Goal: Task Accomplishment & Management: Use online tool/utility

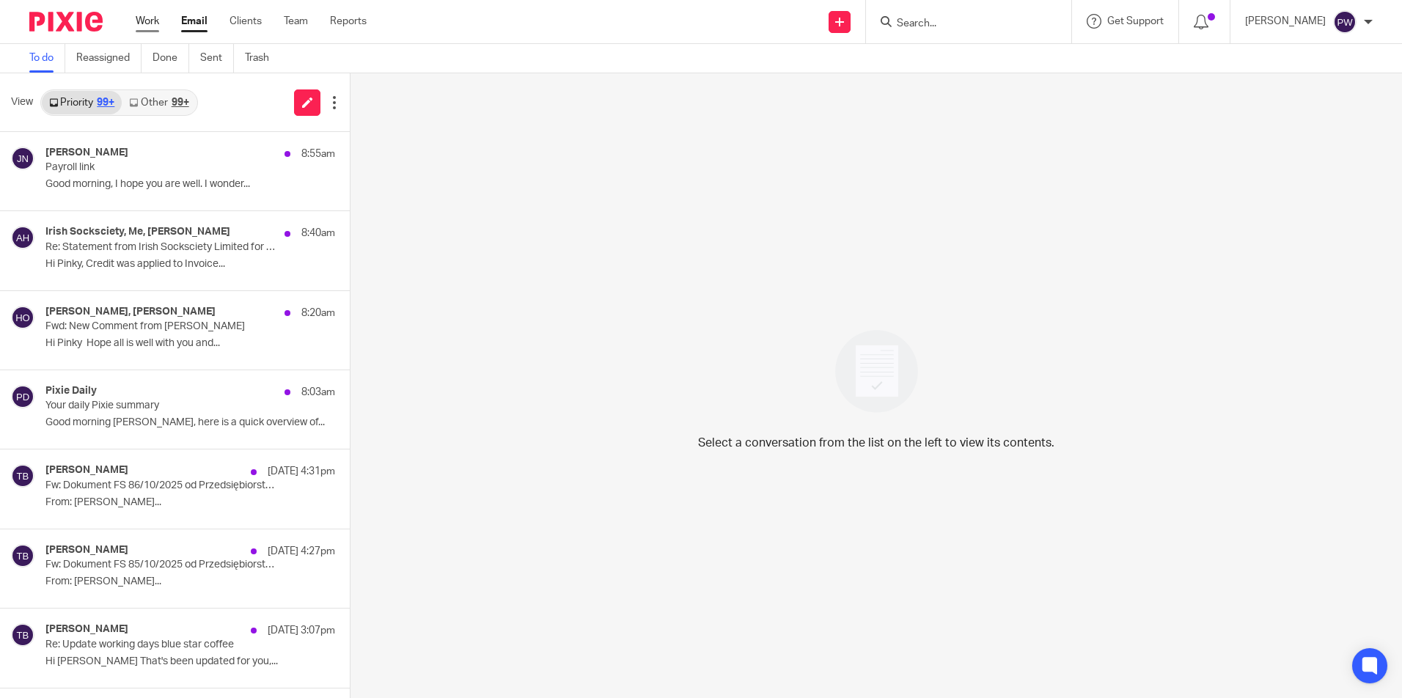
click at [145, 22] on link "Work" at bounding box center [147, 21] width 23 height 15
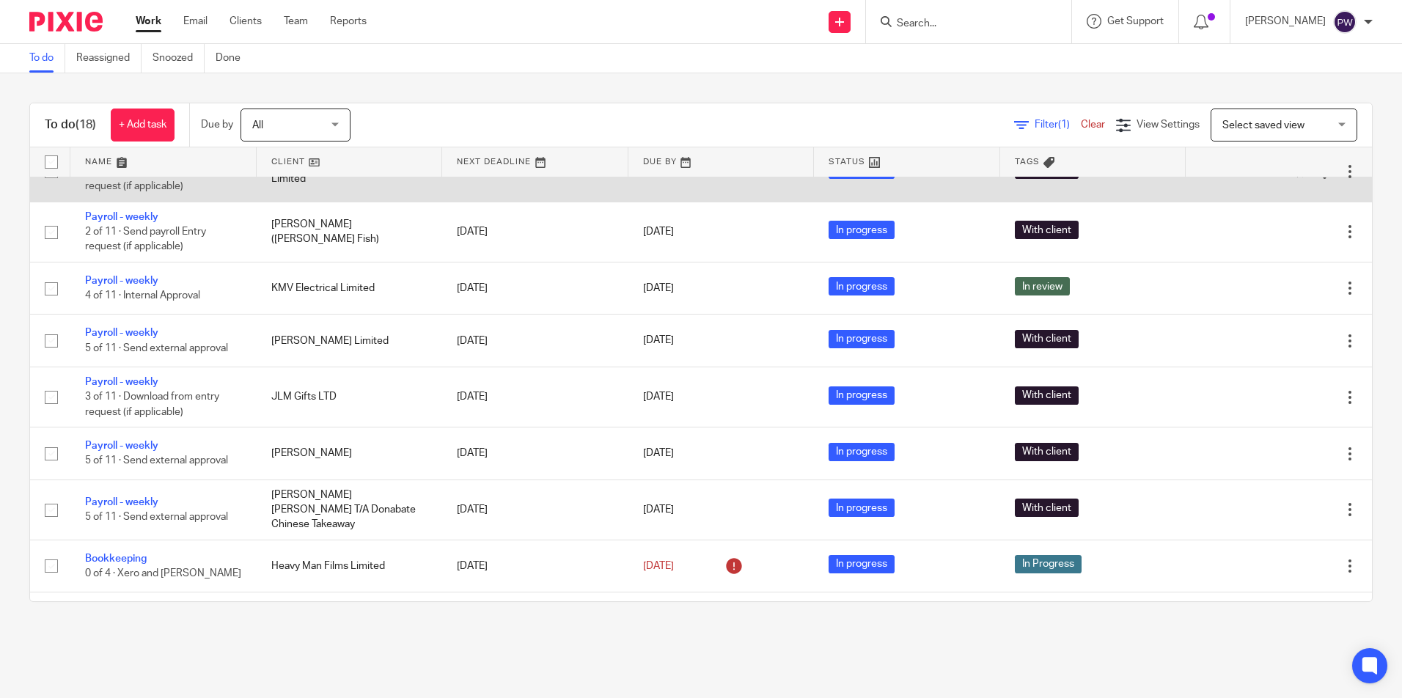
scroll to position [367, 0]
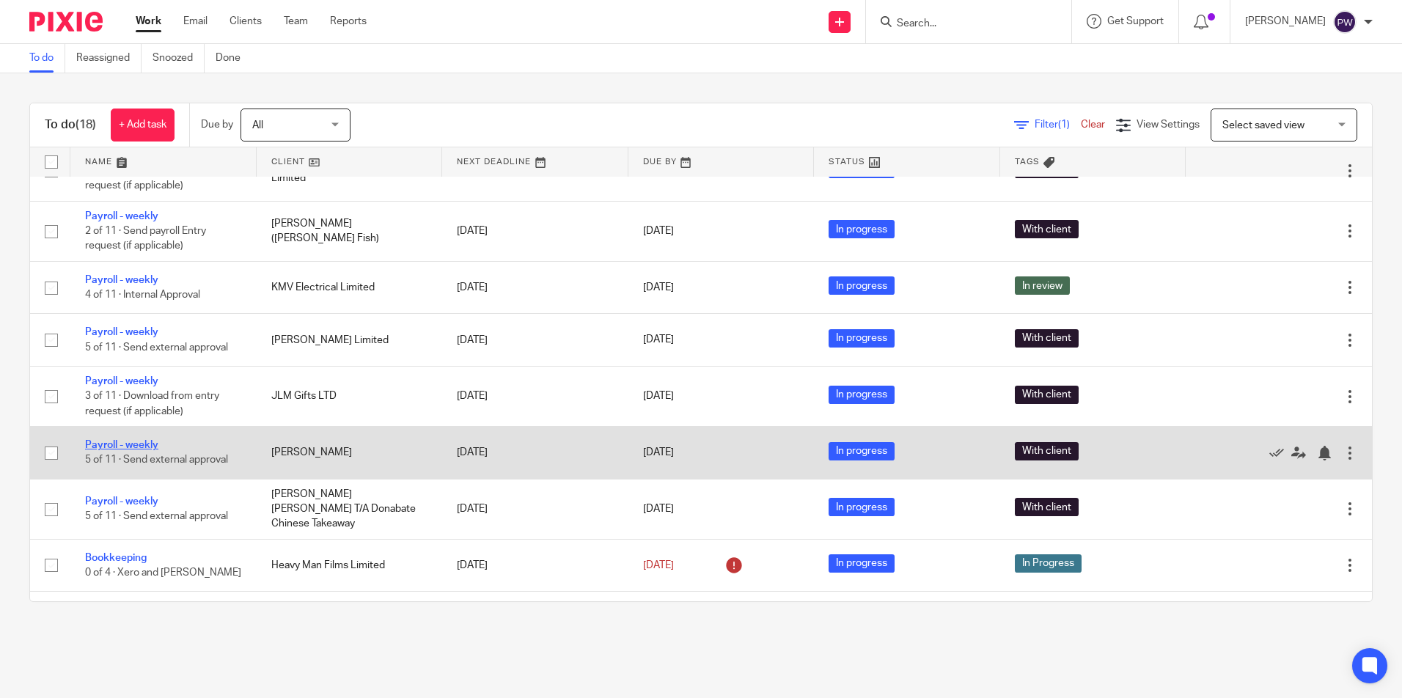
click at [123, 441] on link "Payroll - weekly" at bounding box center [121, 445] width 73 height 10
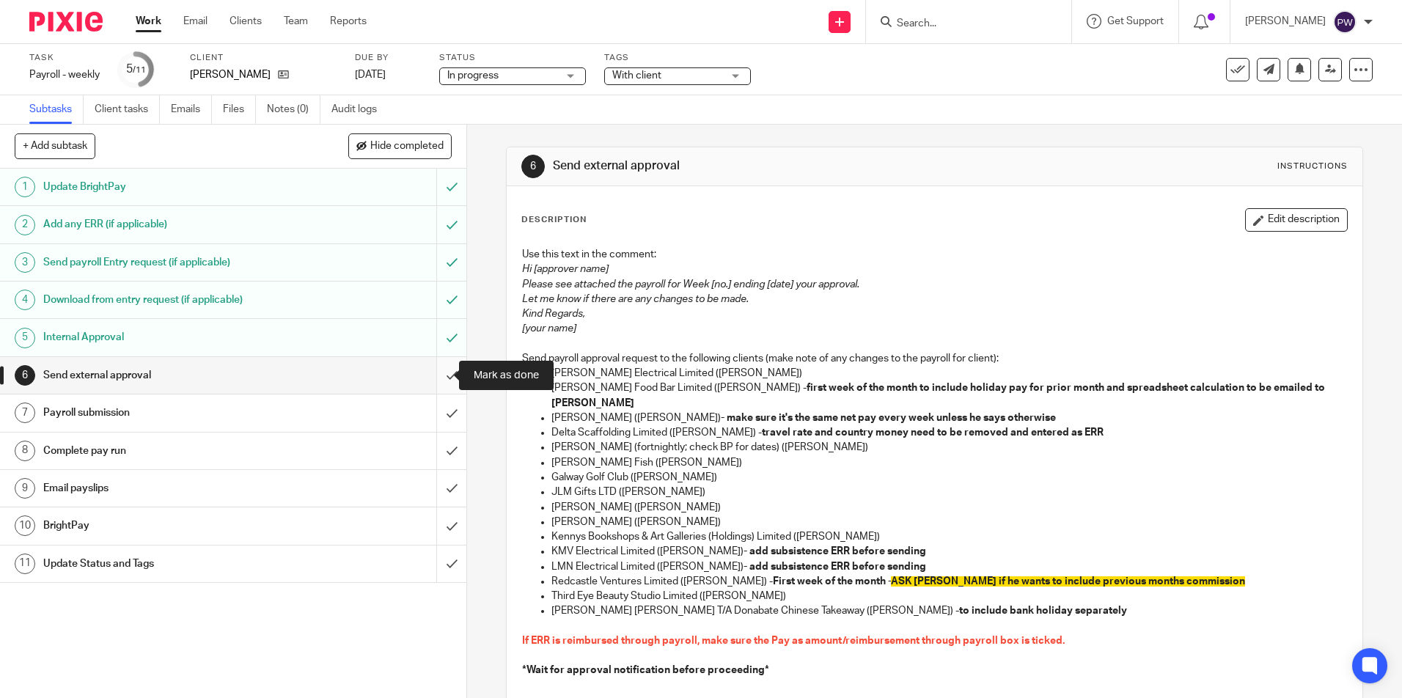
click at [438, 370] on input "submit" at bounding box center [233, 375] width 466 height 37
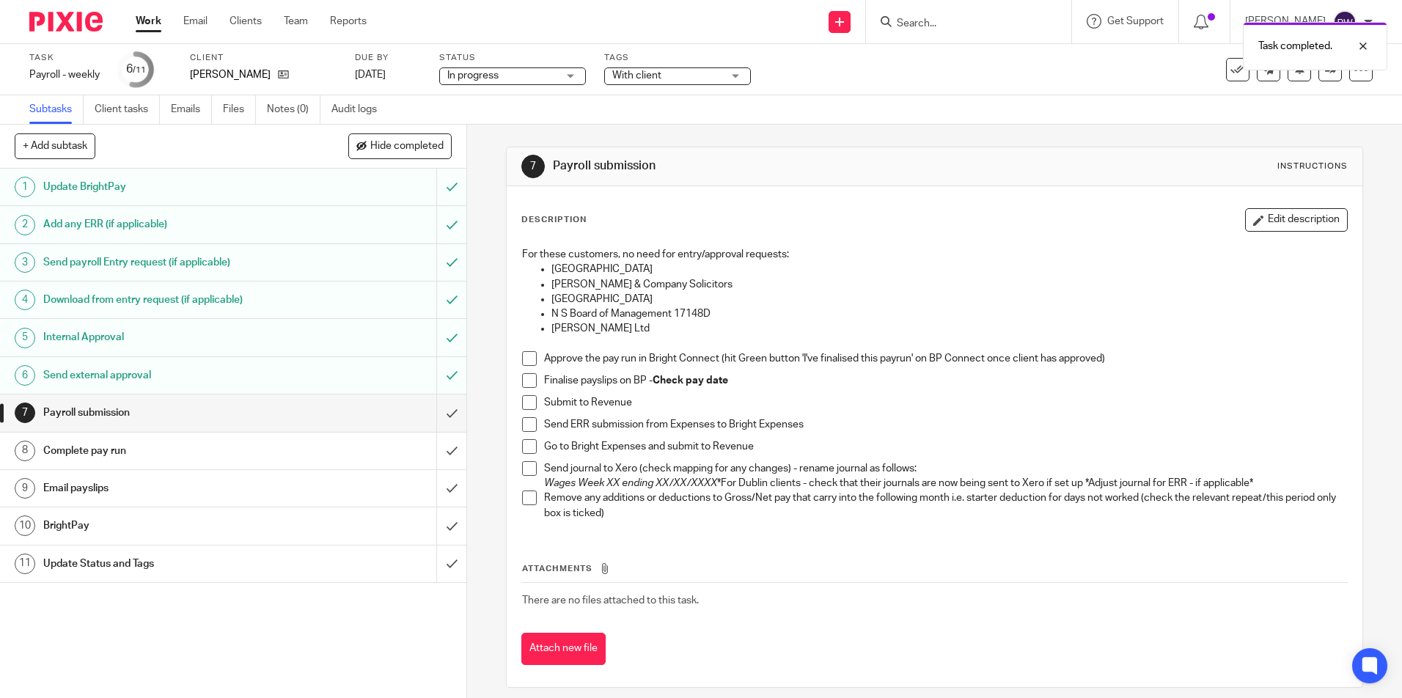
click at [524, 381] on span at bounding box center [529, 380] width 15 height 15
click at [522, 356] on span at bounding box center [529, 358] width 15 height 15
click at [522, 401] on span at bounding box center [529, 402] width 15 height 15
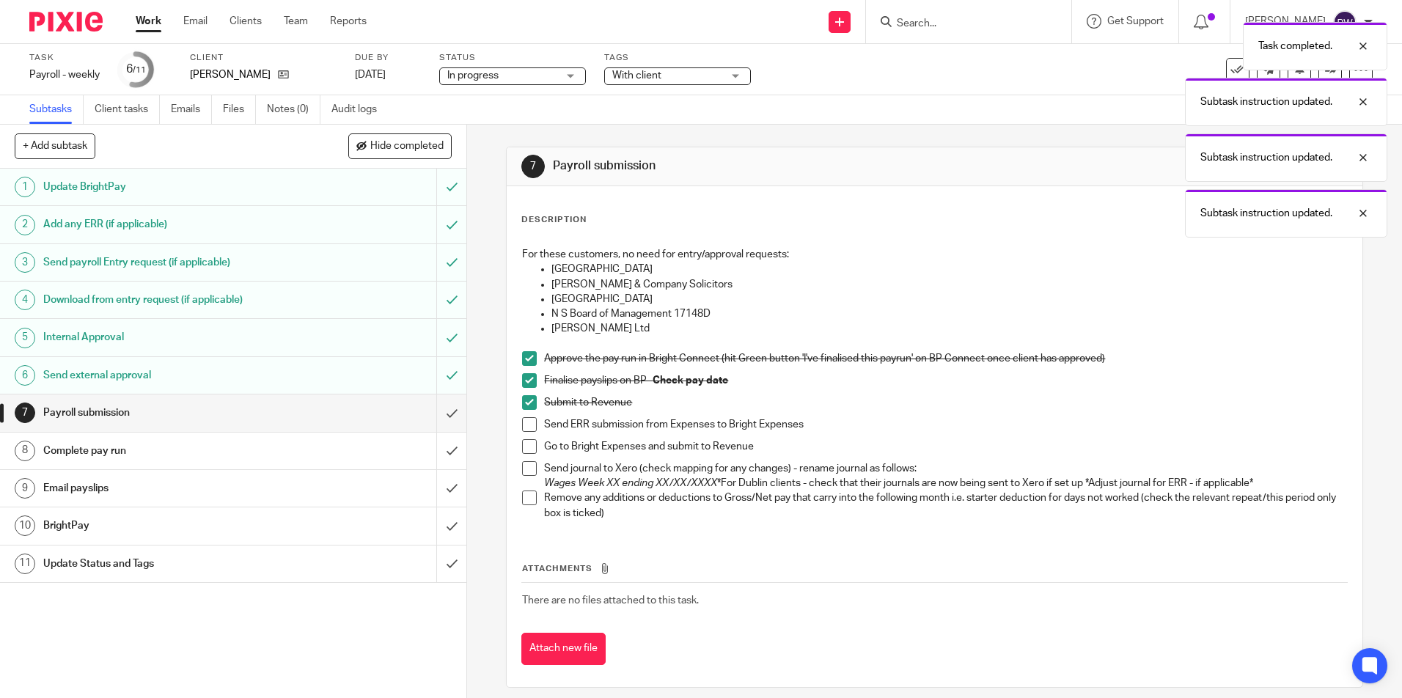
click at [527, 427] on span at bounding box center [529, 424] width 15 height 15
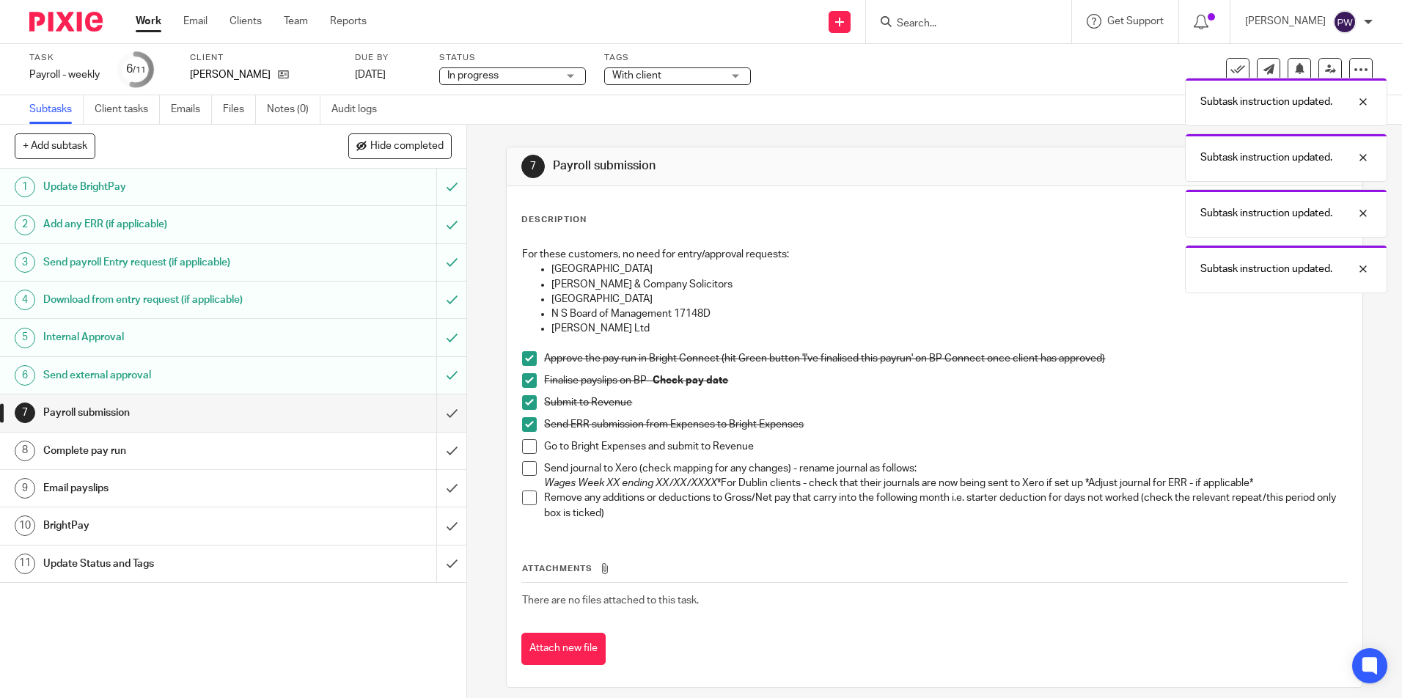
click at [527, 447] on span at bounding box center [529, 446] width 15 height 15
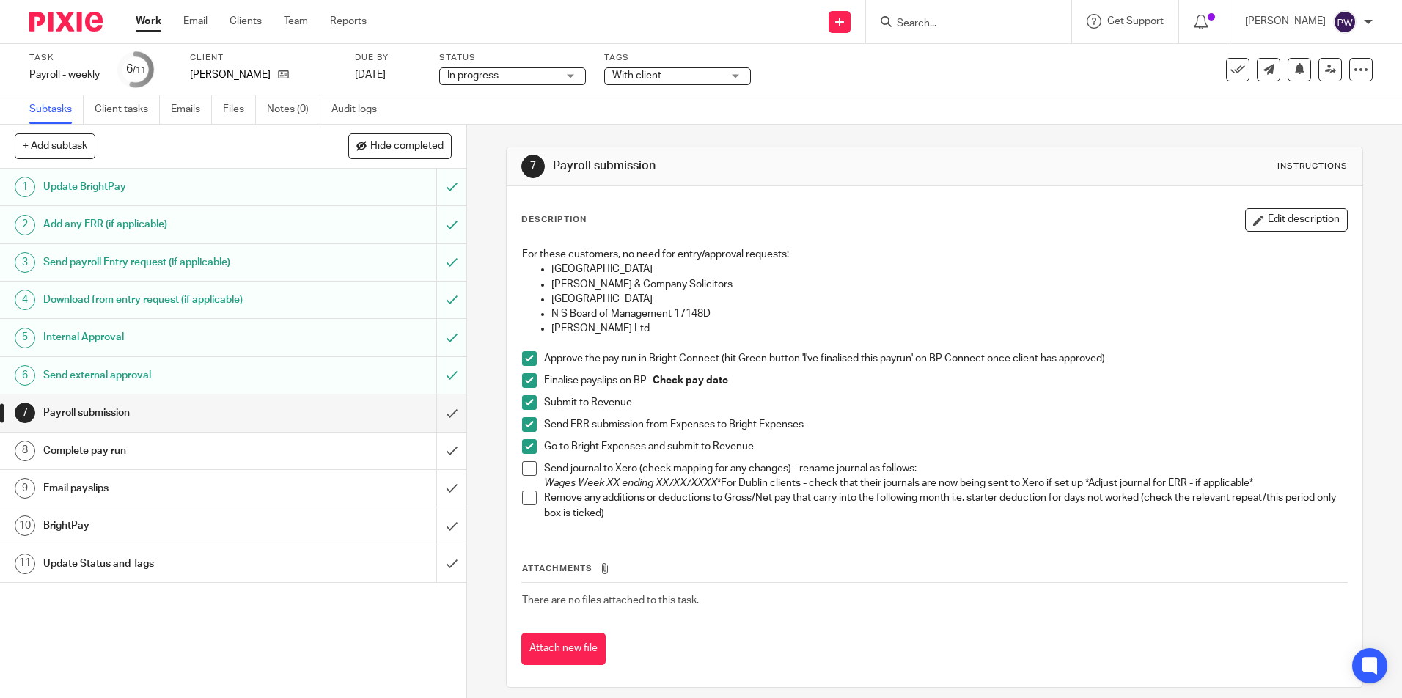
click at [524, 471] on span at bounding box center [529, 468] width 15 height 15
click at [526, 502] on span at bounding box center [529, 498] width 15 height 15
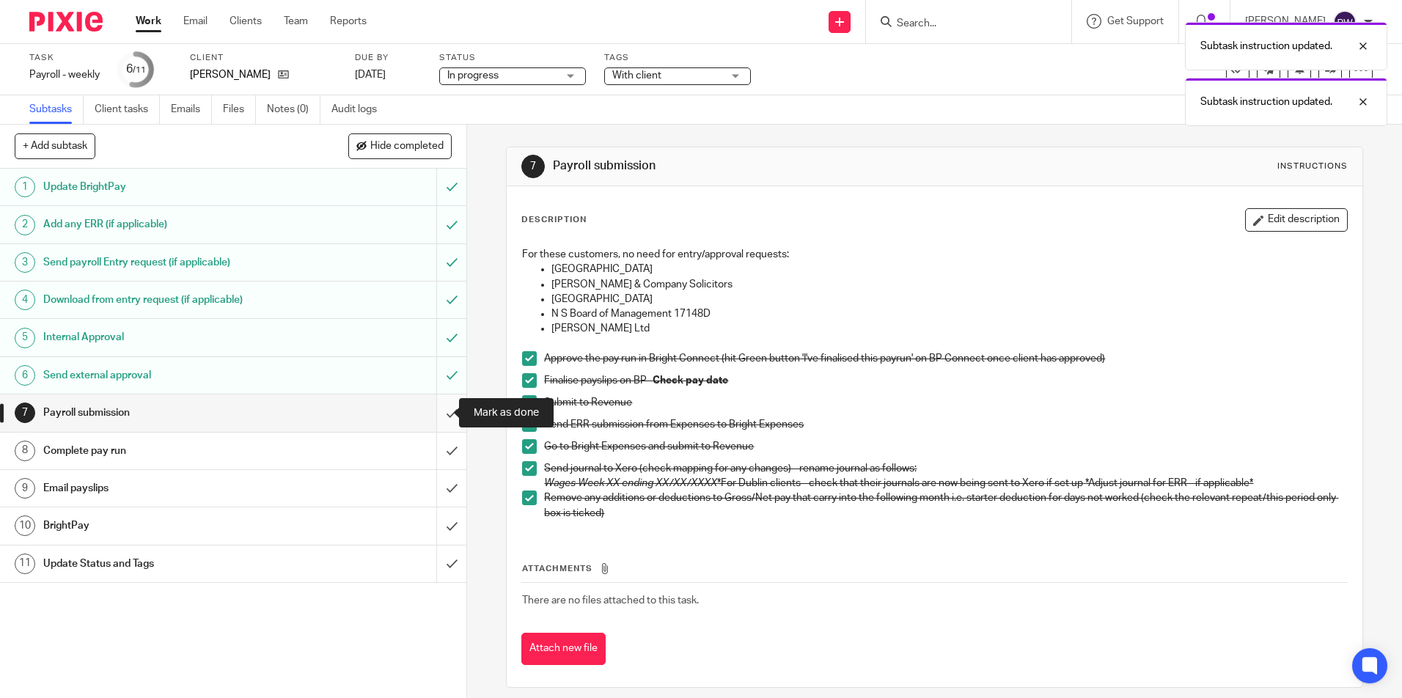
click at [439, 411] on input "submit" at bounding box center [233, 412] width 466 height 37
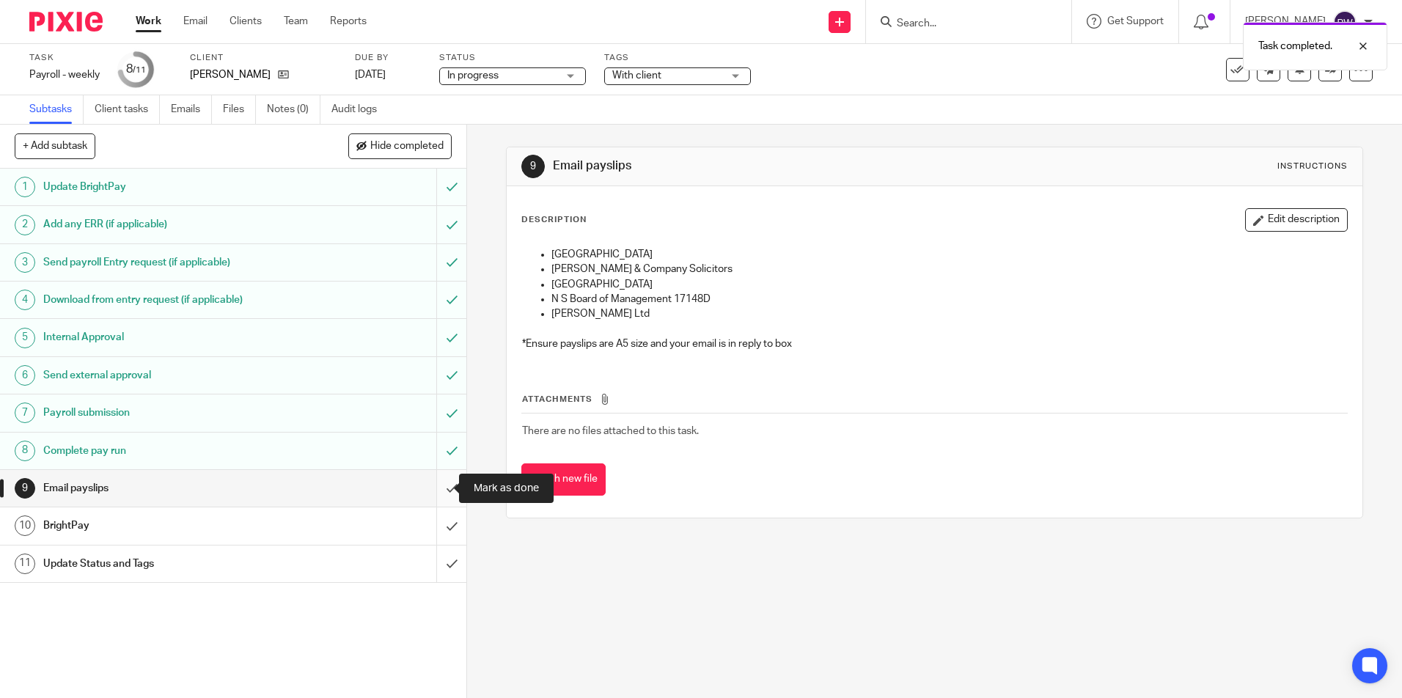
click at [433, 493] on input "submit" at bounding box center [233, 488] width 466 height 37
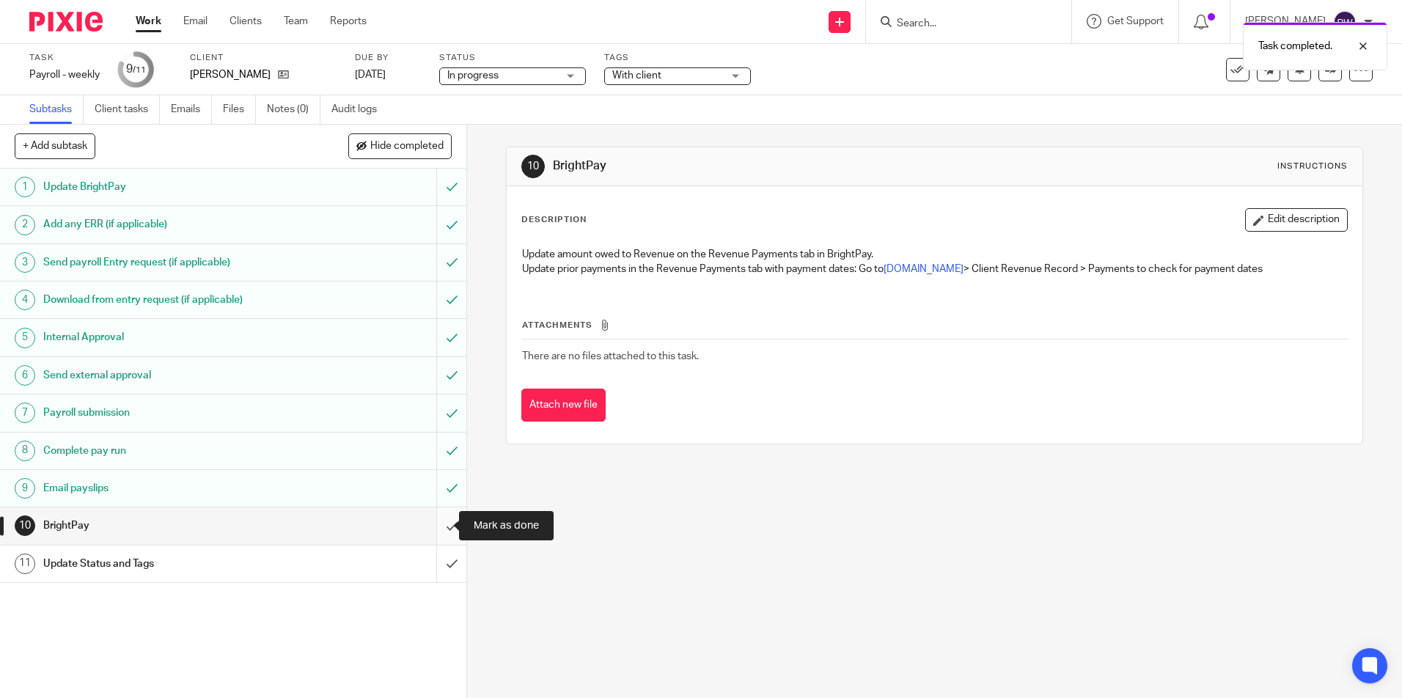
click at [436, 526] on input "submit" at bounding box center [233, 525] width 466 height 37
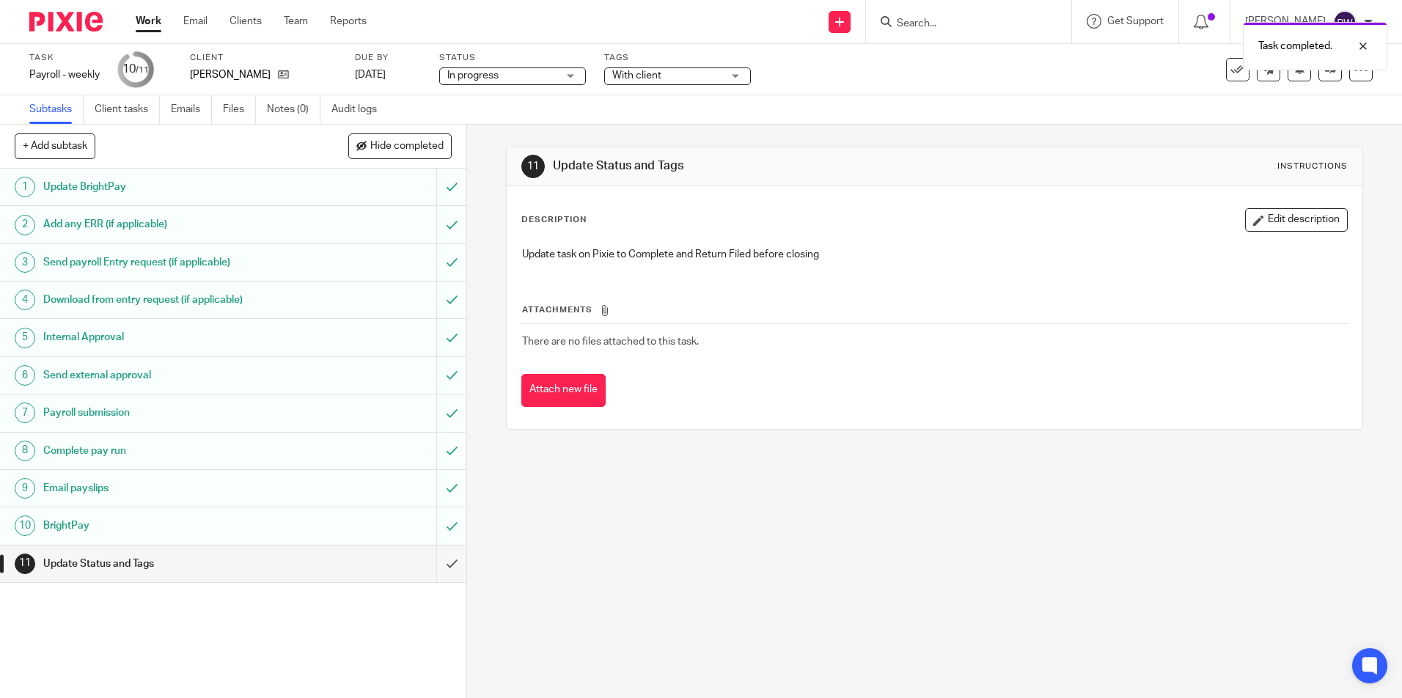
click at [485, 76] on span "In progress" at bounding box center [472, 75] width 51 height 10
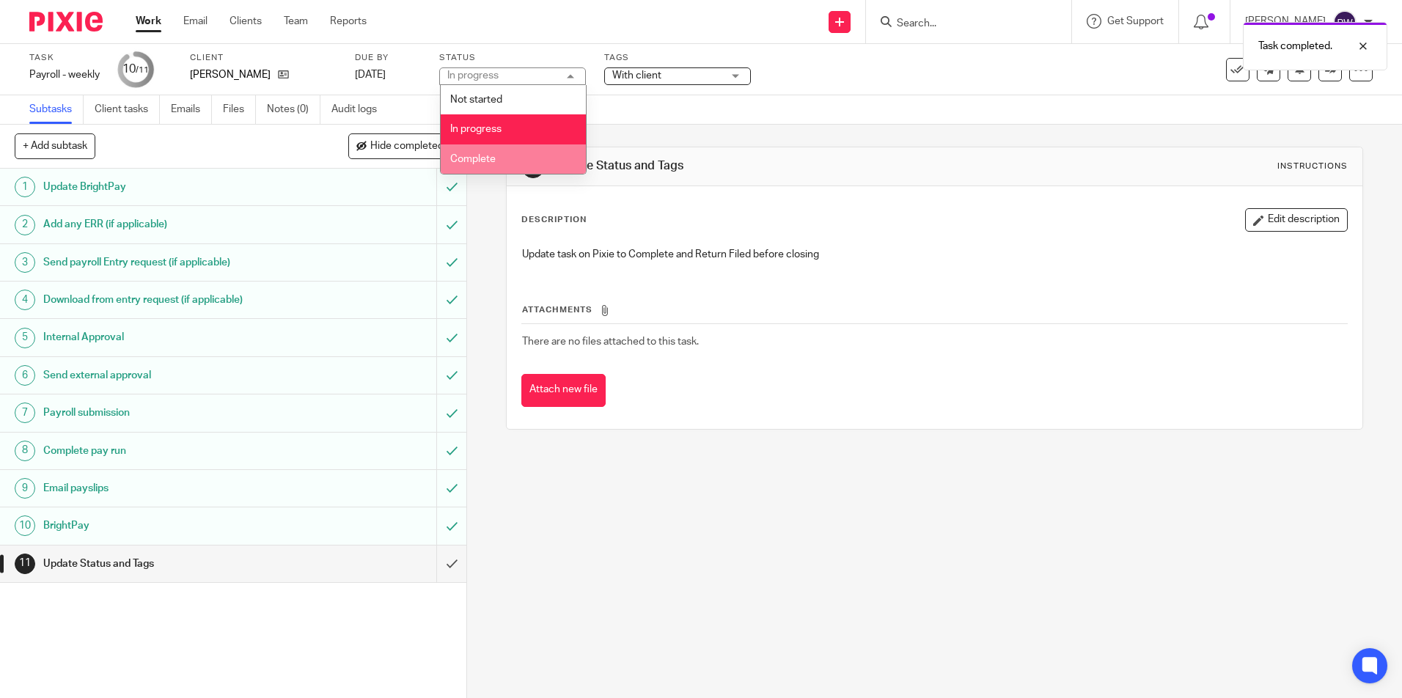
click at [477, 156] on span "Complete" at bounding box center [472, 159] width 45 height 10
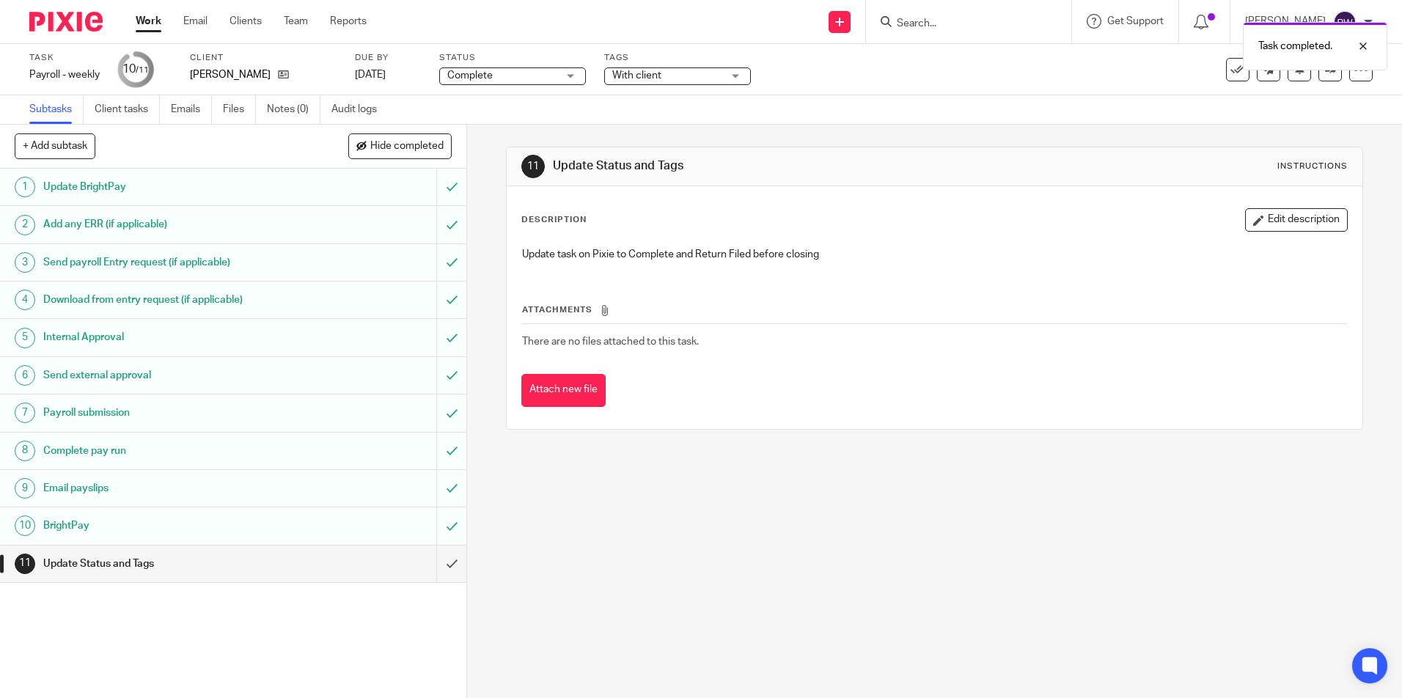
click at [670, 70] on span "With client" at bounding box center [667, 75] width 110 height 15
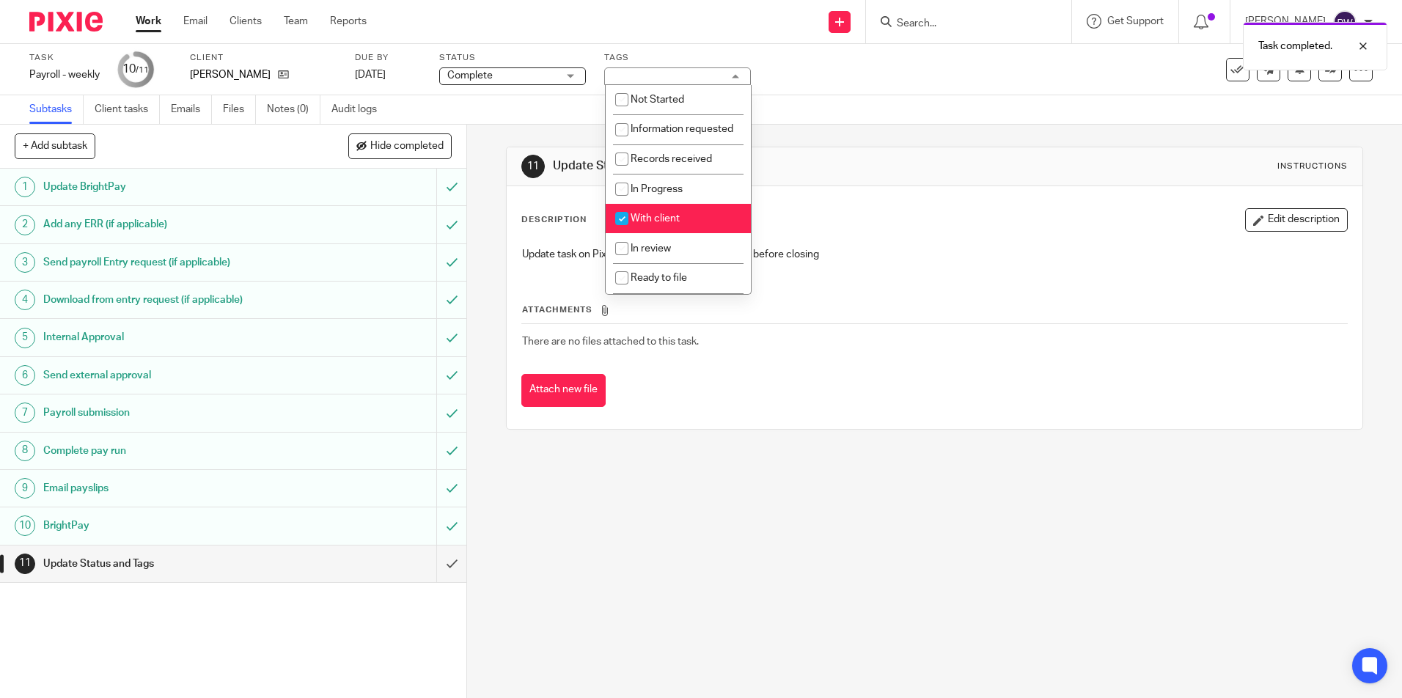
click at [652, 234] on li "With client" at bounding box center [678, 219] width 145 height 30
checkbox input "false"
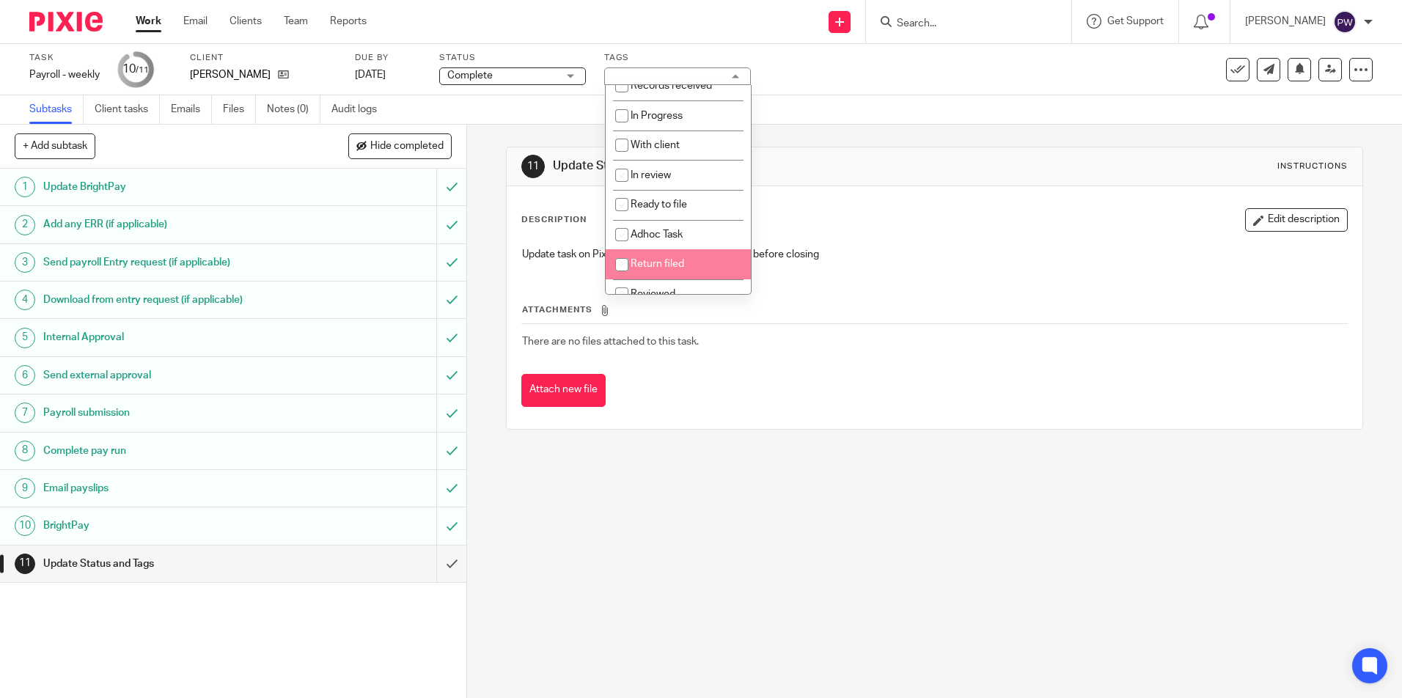
click at [638, 269] on span "Return filed" at bounding box center [658, 264] width 54 height 10
checkbox input "true"
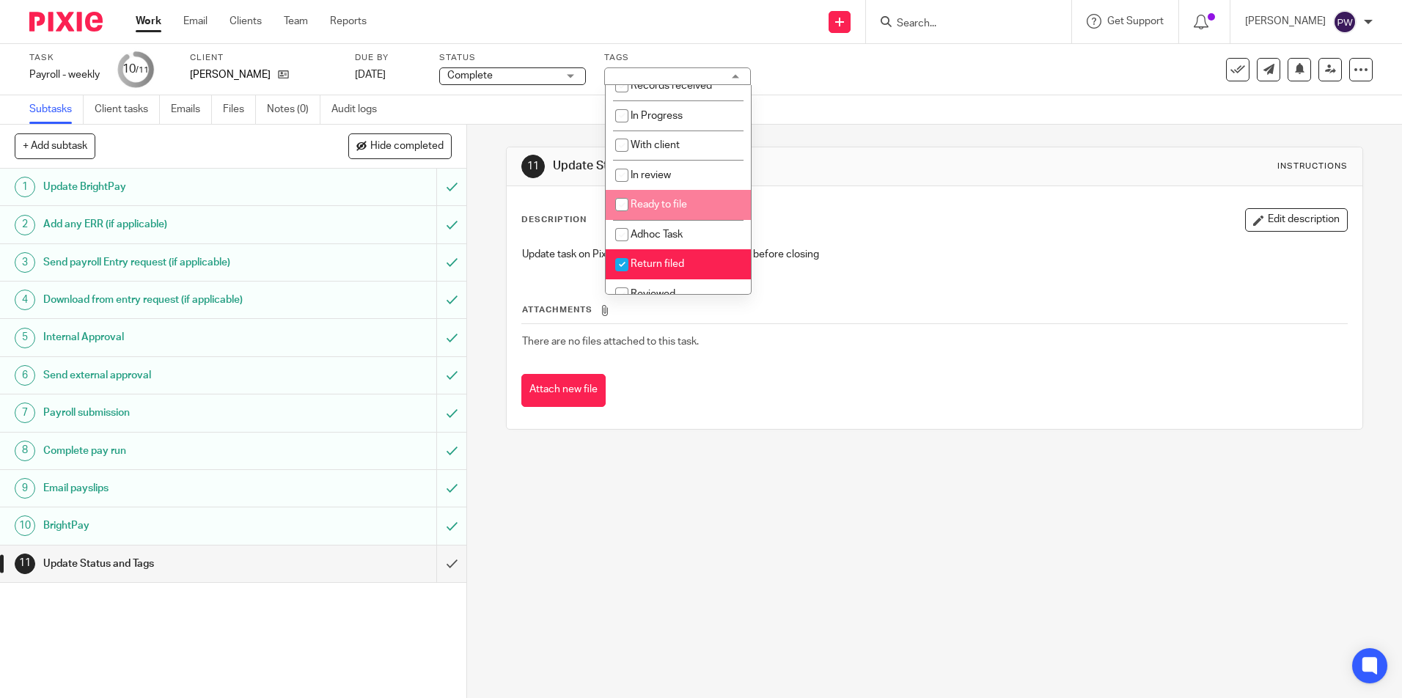
click at [870, 76] on div "Task Payroll - weekly Save Payroll - weekly 10 /11 Client John A Reidy Due by 1…" at bounding box center [589, 69] width 1120 height 35
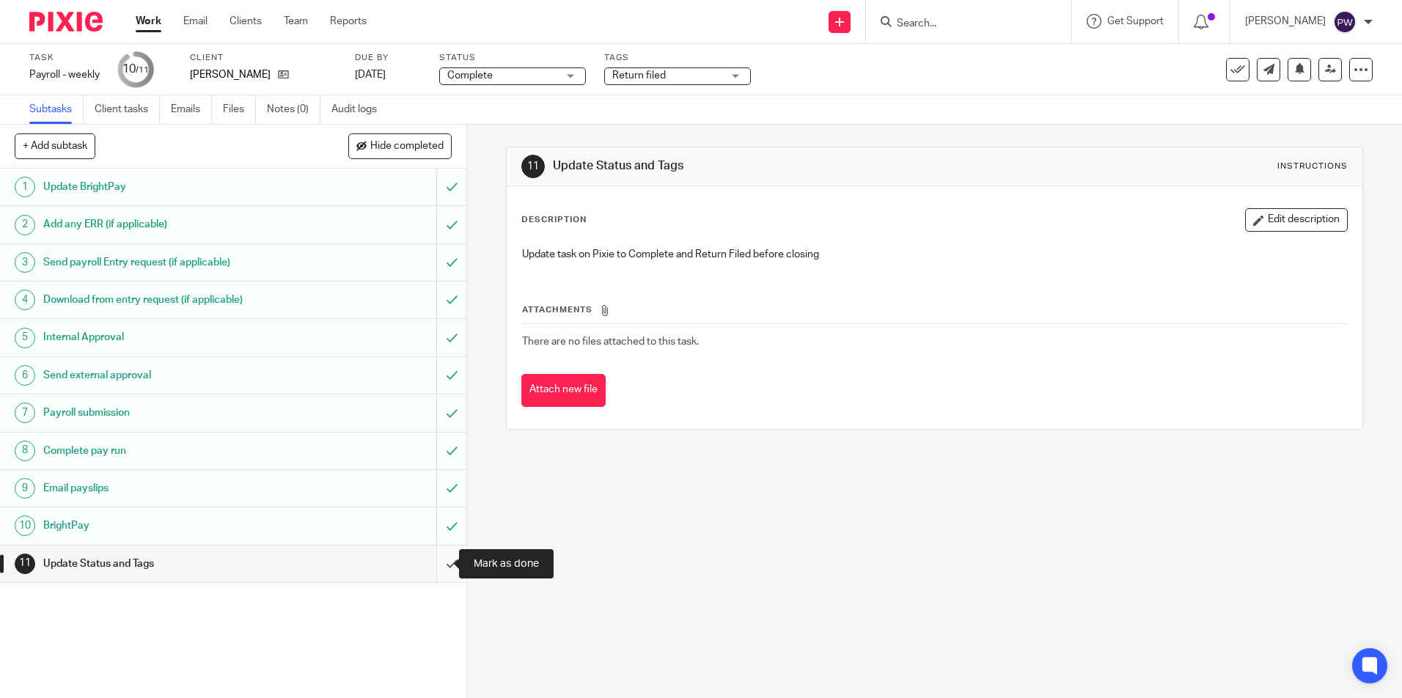
click at [431, 567] on input "submit" at bounding box center [233, 564] width 466 height 37
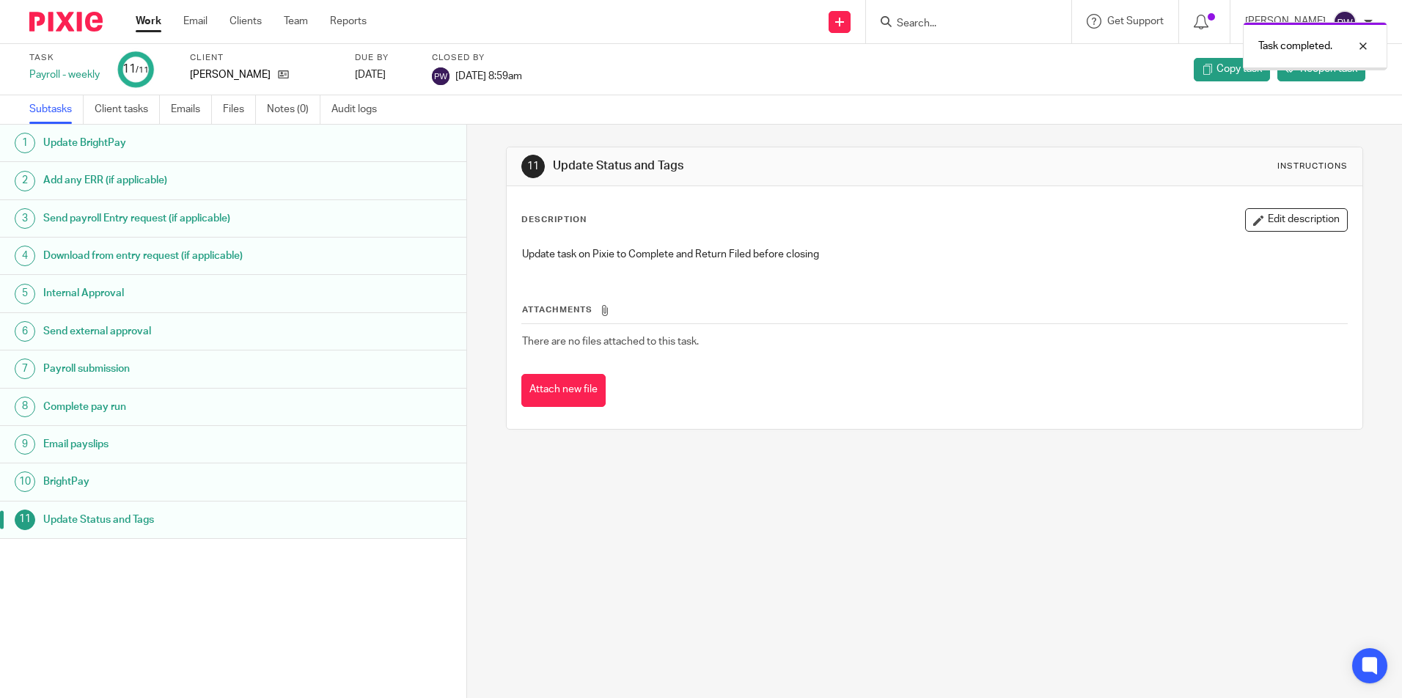
click at [148, 22] on link "Work" at bounding box center [149, 21] width 26 height 15
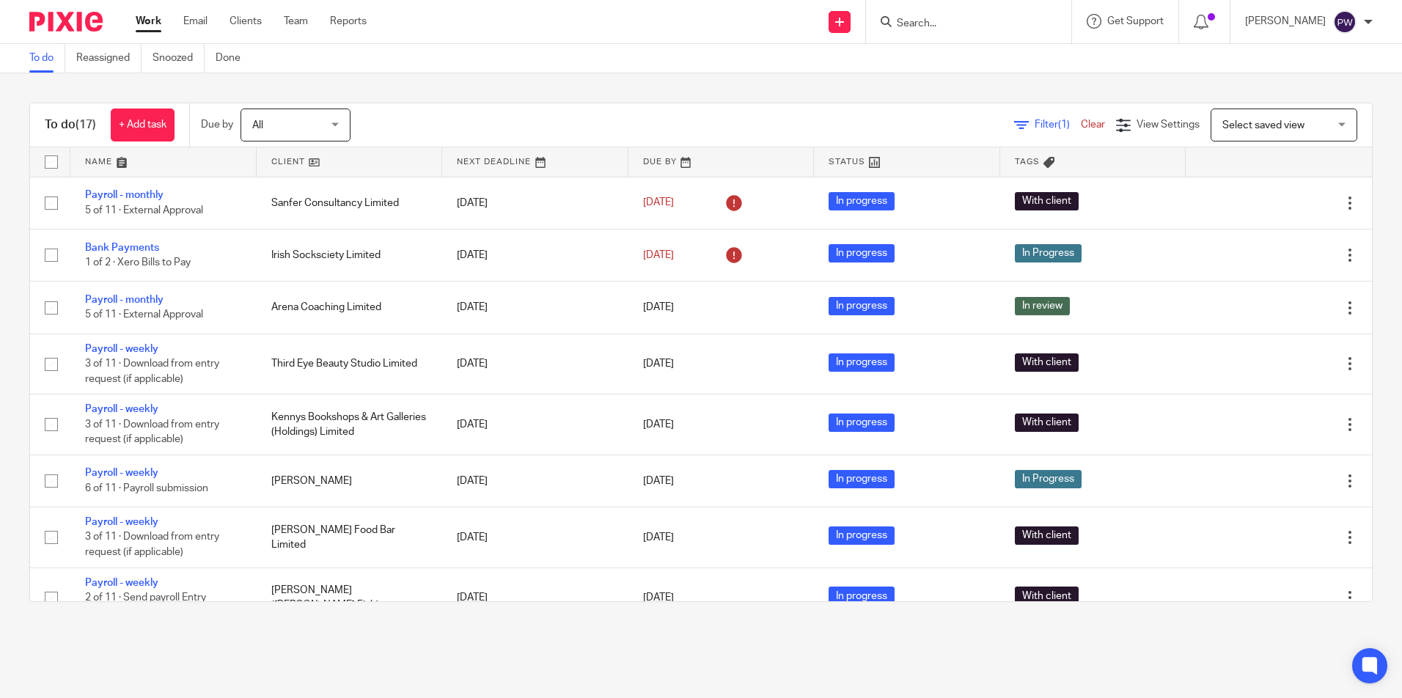
click at [279, 164] on link at bounding box center [350, 161] width 186 height 29
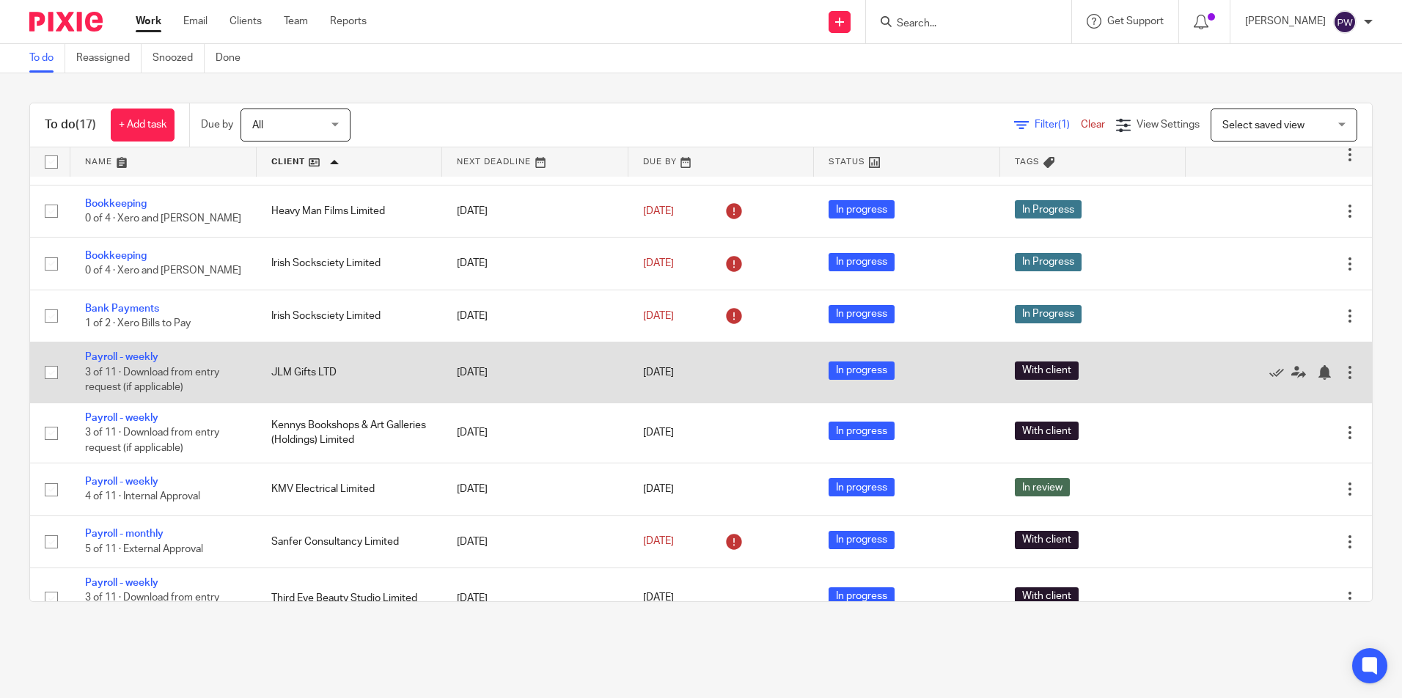
scroll to position [506, 0]
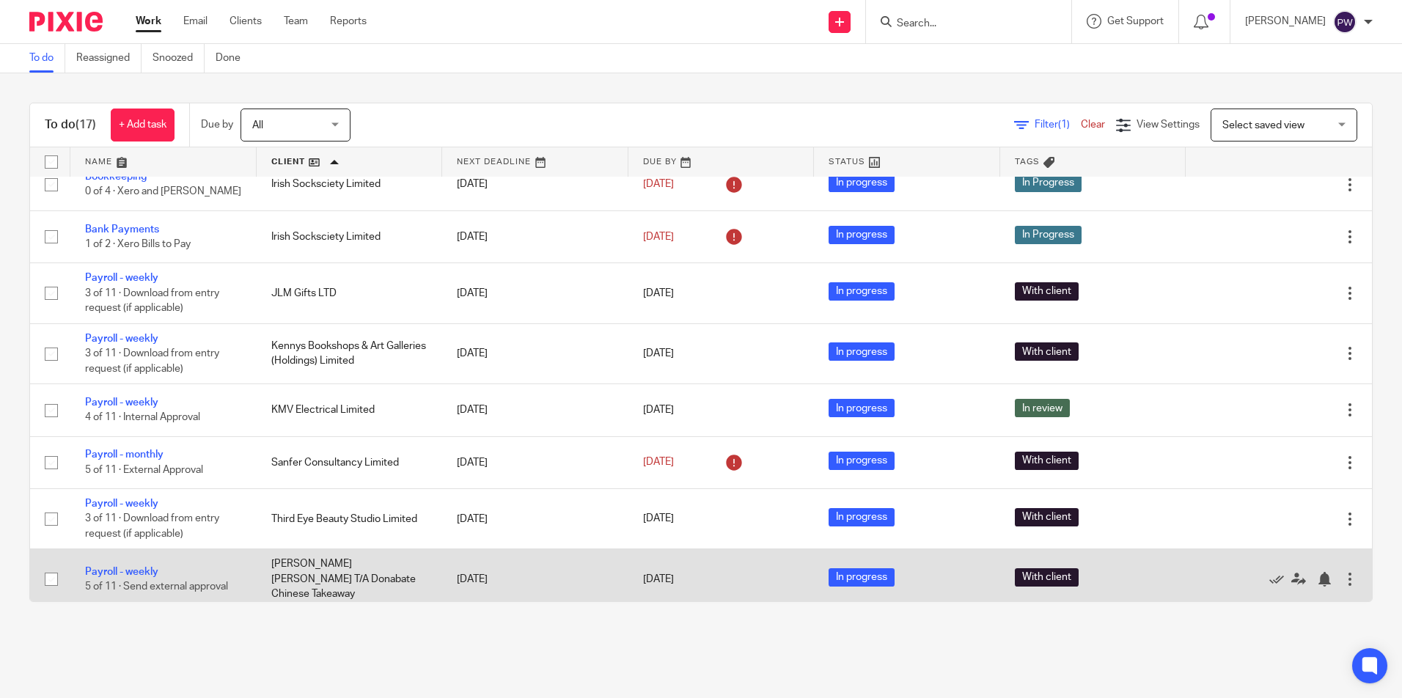
click at [140, 561] on td "Payroll - weekly 5 of 11 · Send external approval" at bounding box center [163, 578] width 186 height 59
click at [139, 567] on link "Payroll - weekly" at bounding box center [121, 572] width 73 height 10
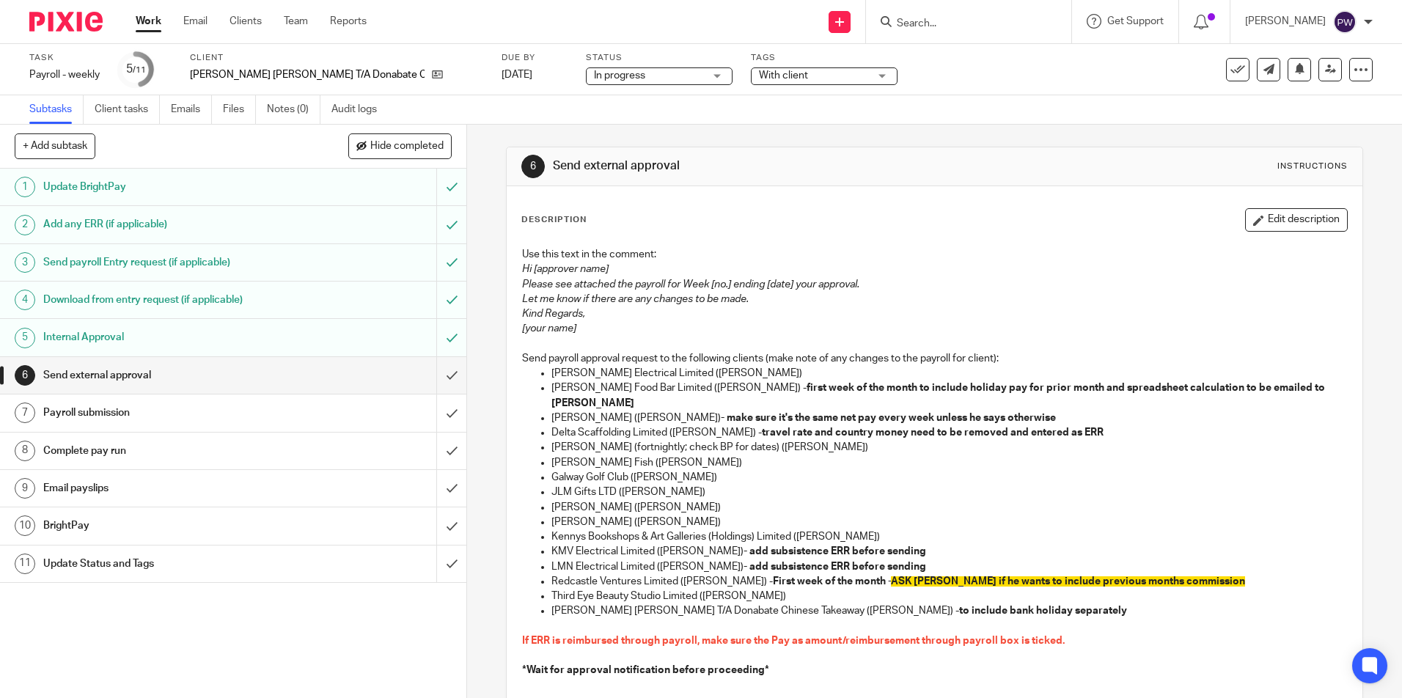
click at [594, 69] on span "In progress" at bounding box center [649, 75] width 110 height 15
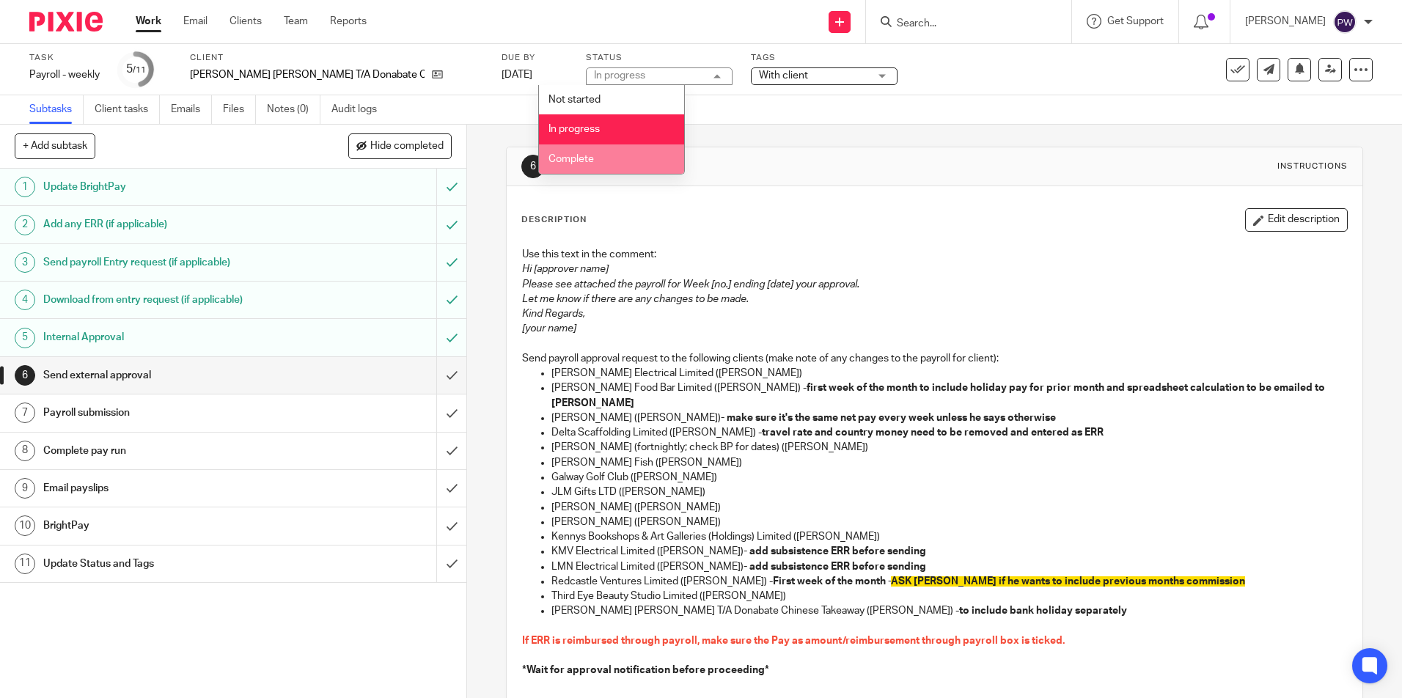
click at [588, 159] on span "Complete" at bounding box center [570, 159] width 45 height 10
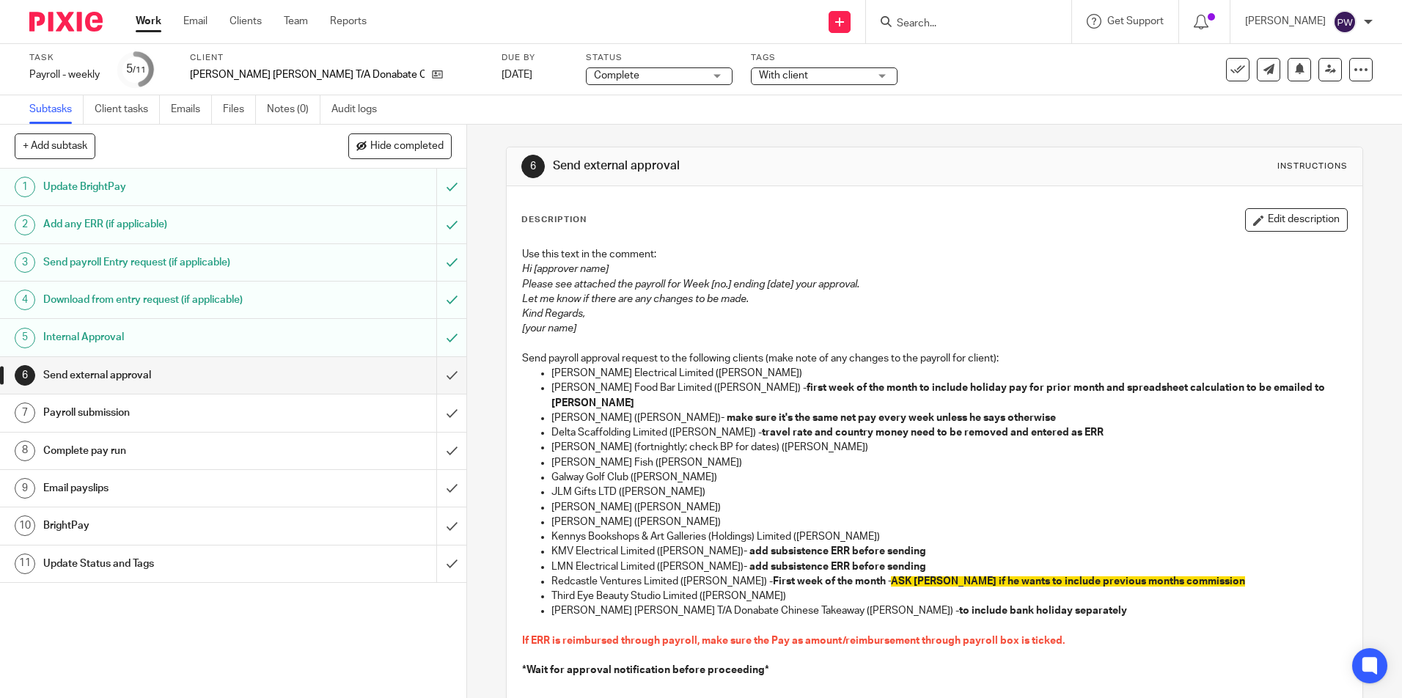
click at [788, 75] on span "With client" at bounding box center [814, 75] width 110 height 15
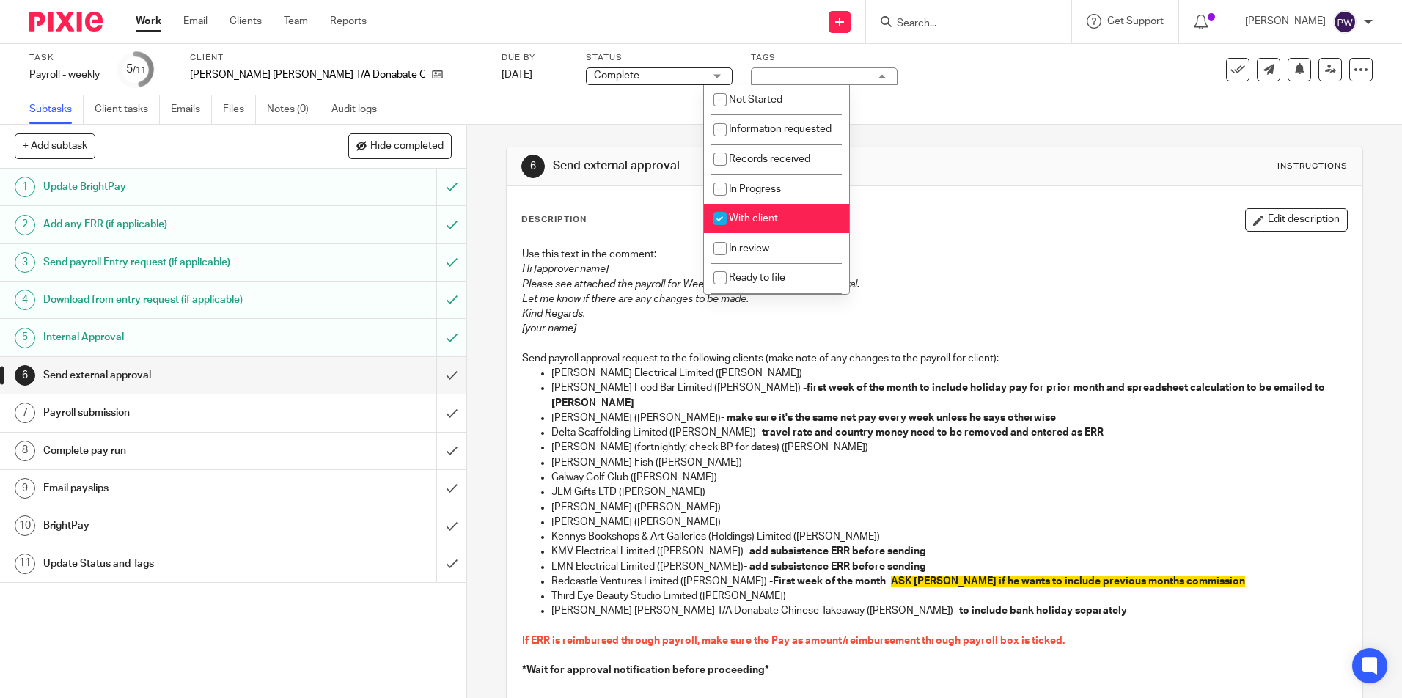
click at [744, 224] on span "With client" at bounding box center [753, 218] width 49 height 10
checkbox input "false"
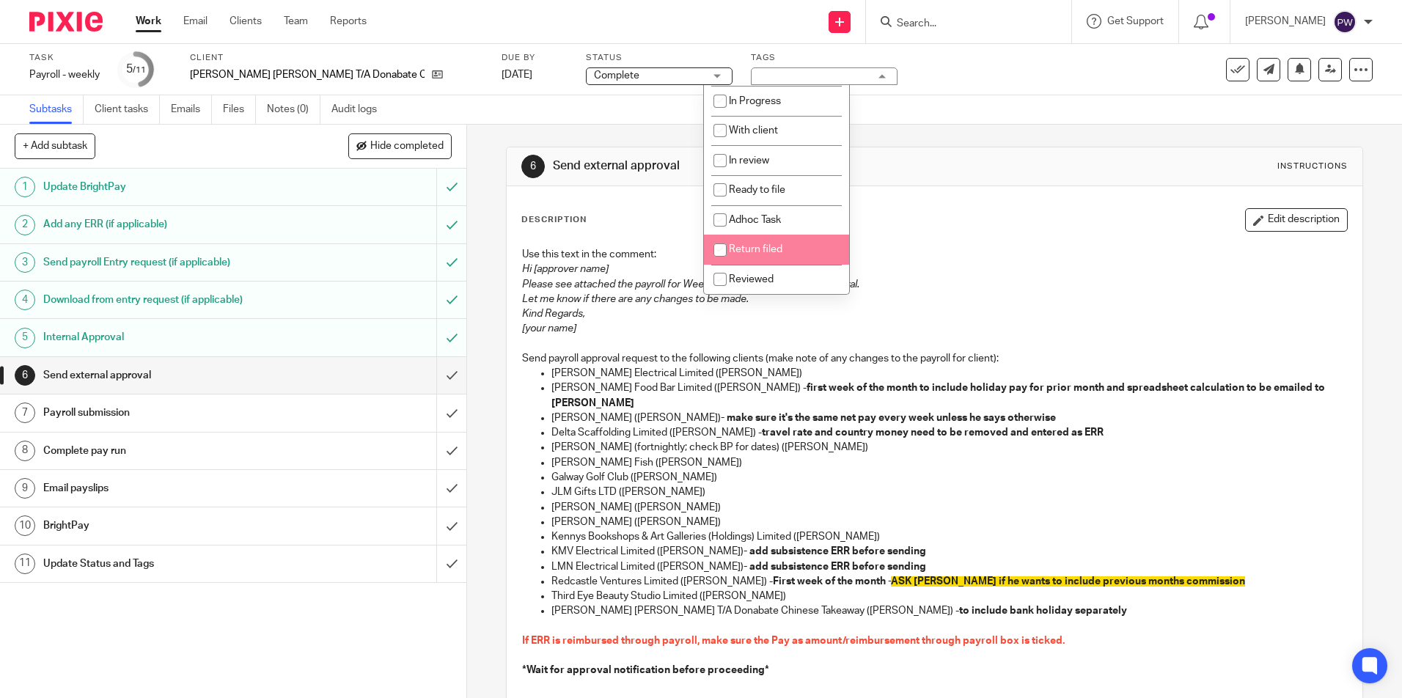
click at [746, 249] on span "Return filed" at bounding box center [756, 249] width 54 height 10
checkbox input "true"
click at [1001, 133] on div "6 Send external approval Instructions Description Edit description Use this tex…" at bounding box center [934, 503] width 856 height 757
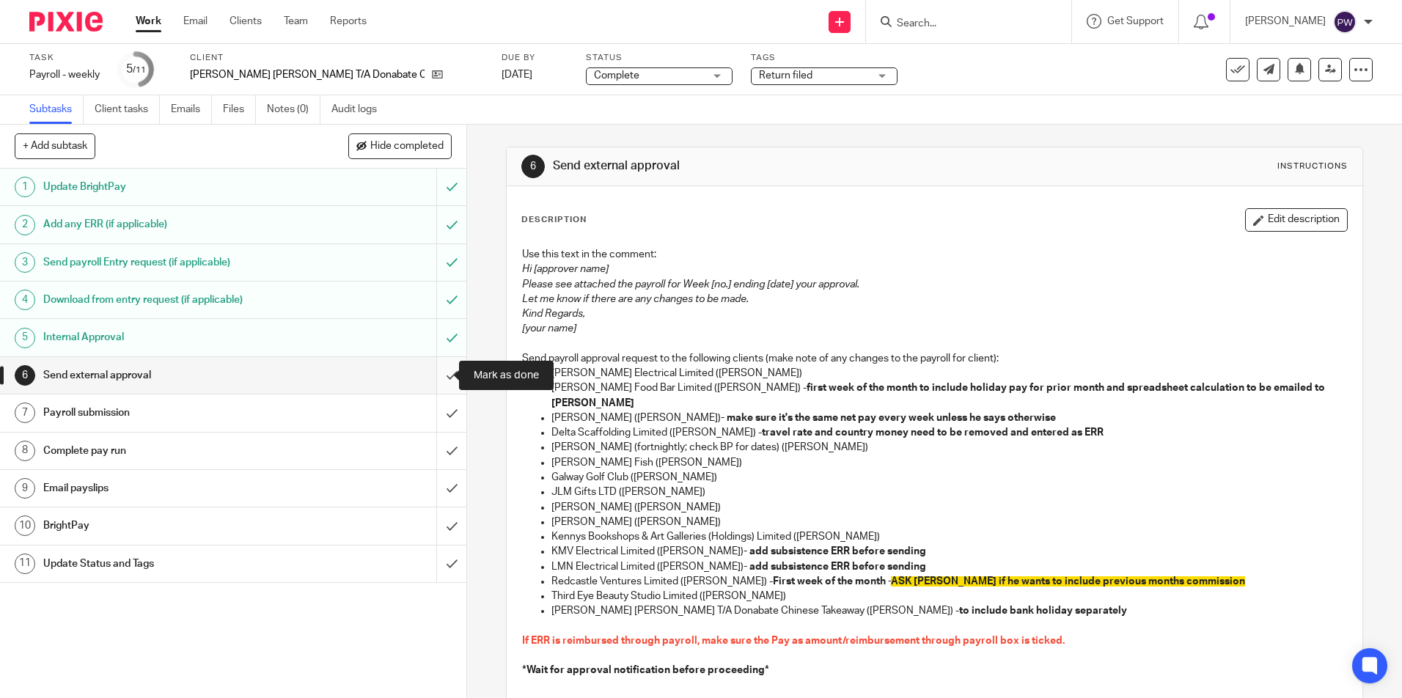
click at [440, 375] on input "submit" at bounding box center [233, 375] width 466 height 37
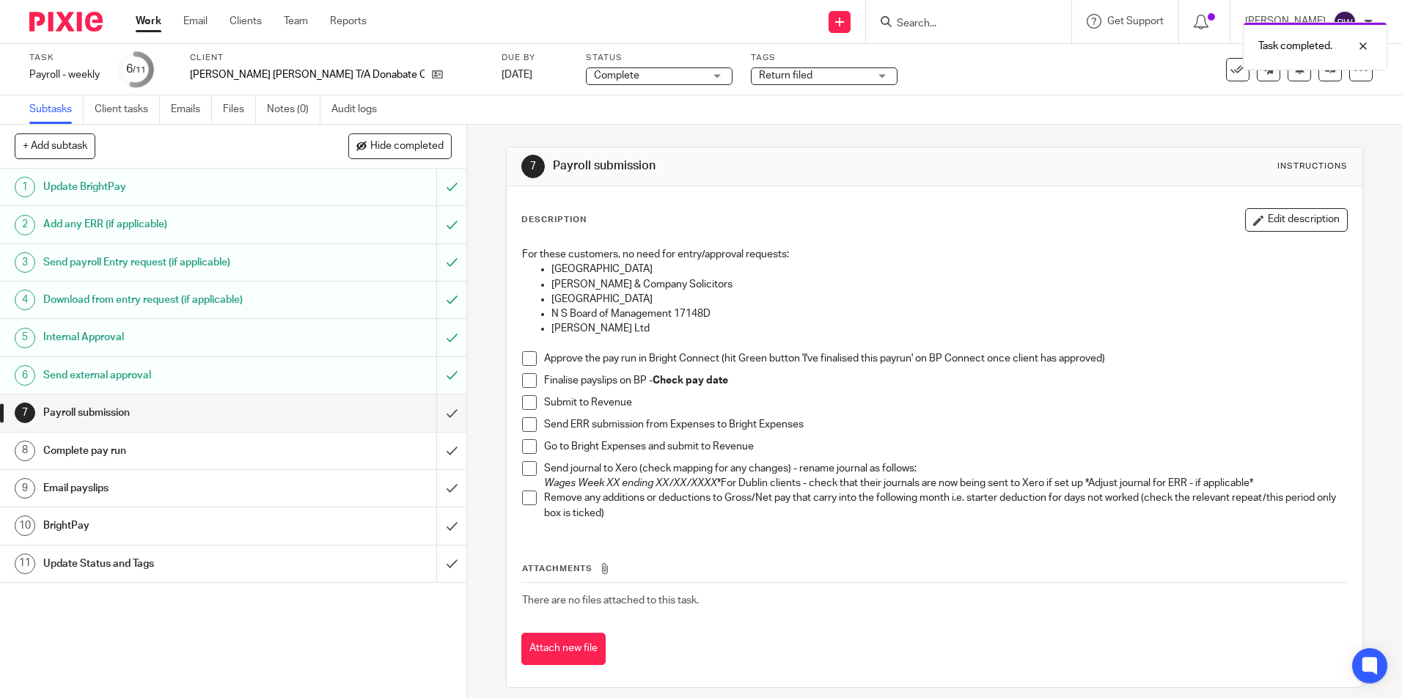
click at [440, 416] on input "submit" at bounding box center [233, 412] width 466 height 37
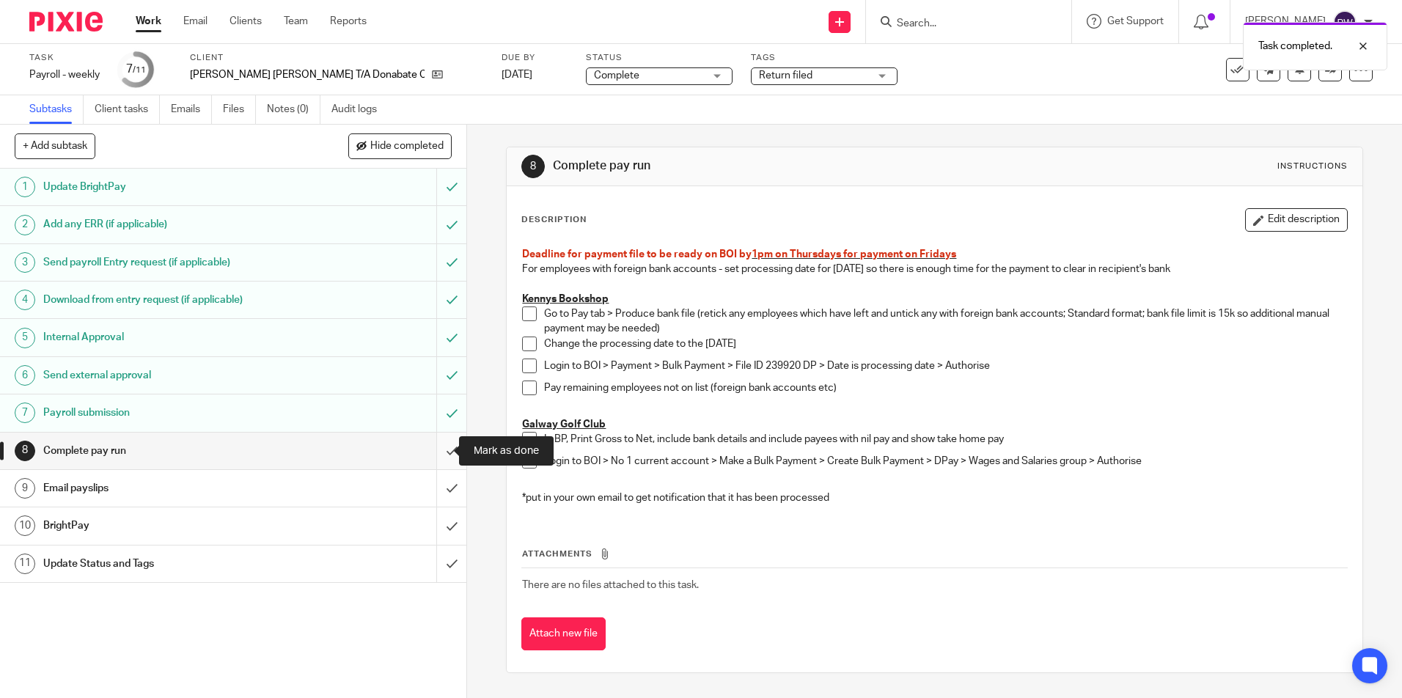
click at [438, 449] on input "submit" at bounding box center [233, 451] width 466 height 37
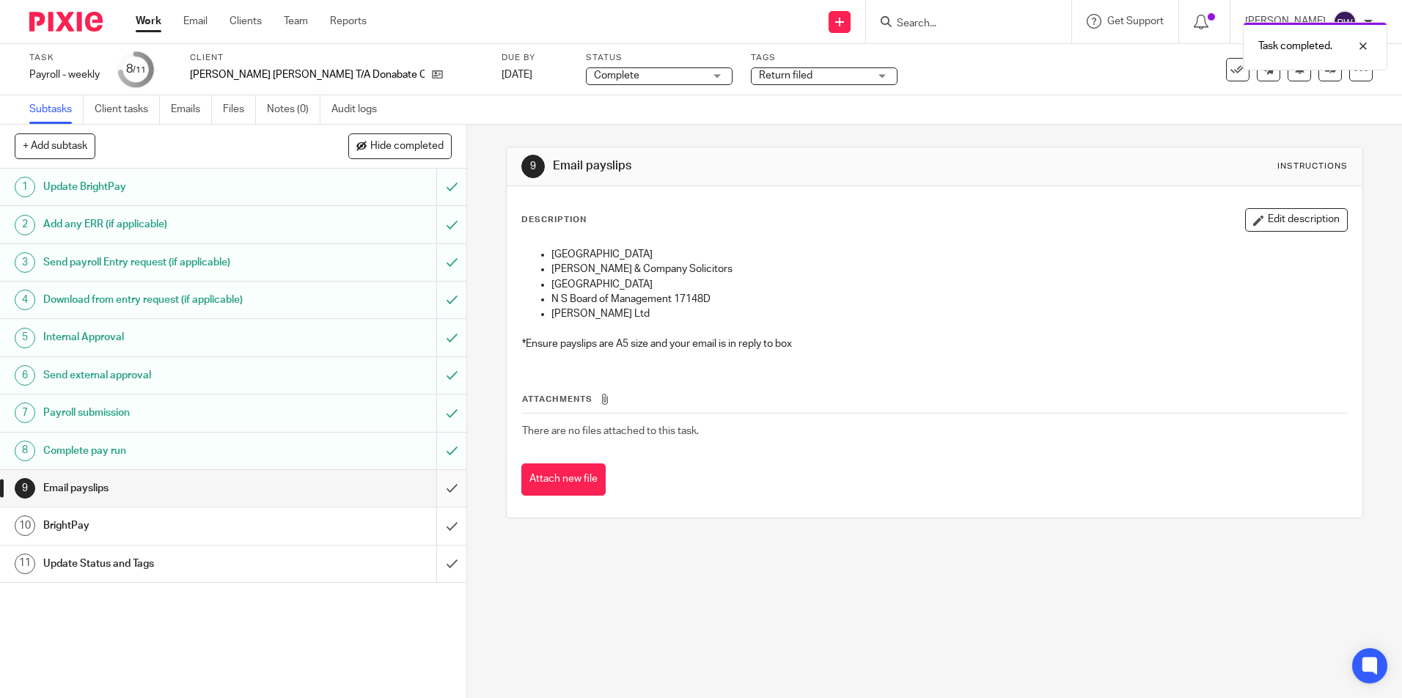
click at [436, 502] on input "submit" at bounding box center [233, 488] width 466 height 37
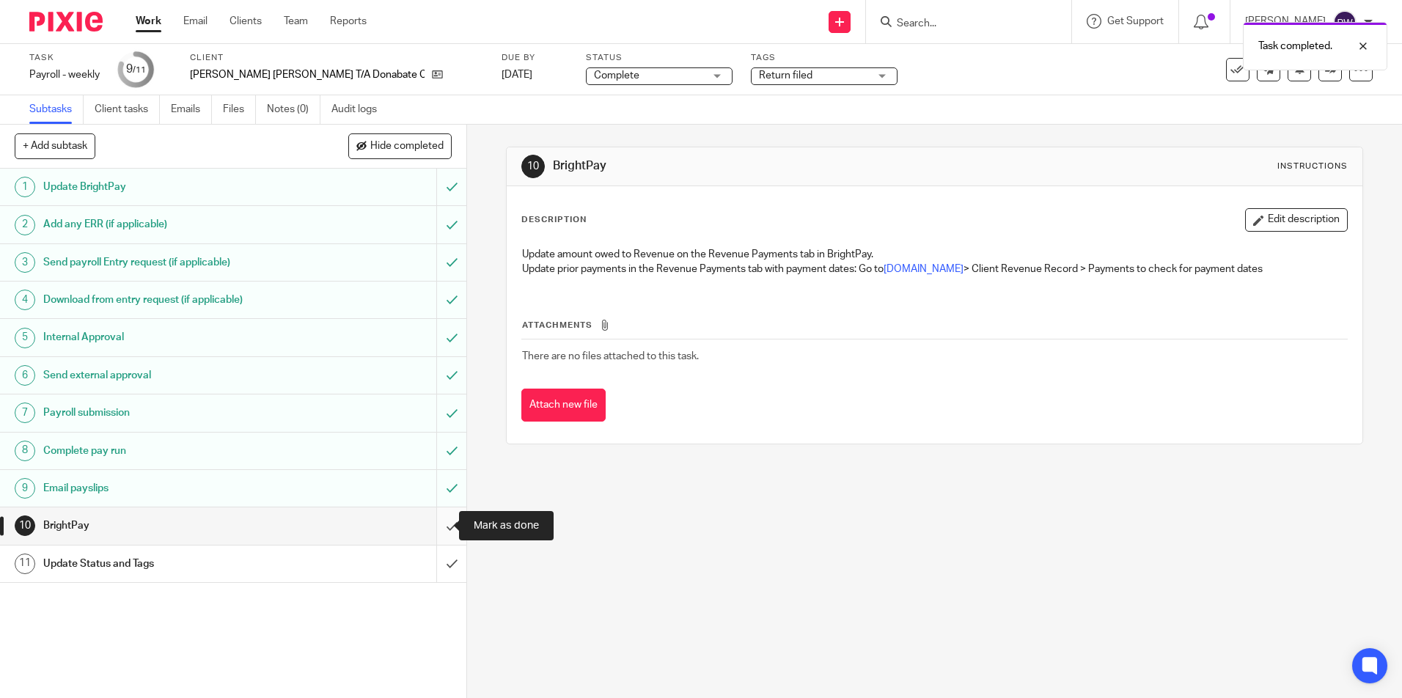
click at [435, 522] on input "submit" at bounding box center [233, 525] width 466 height 37
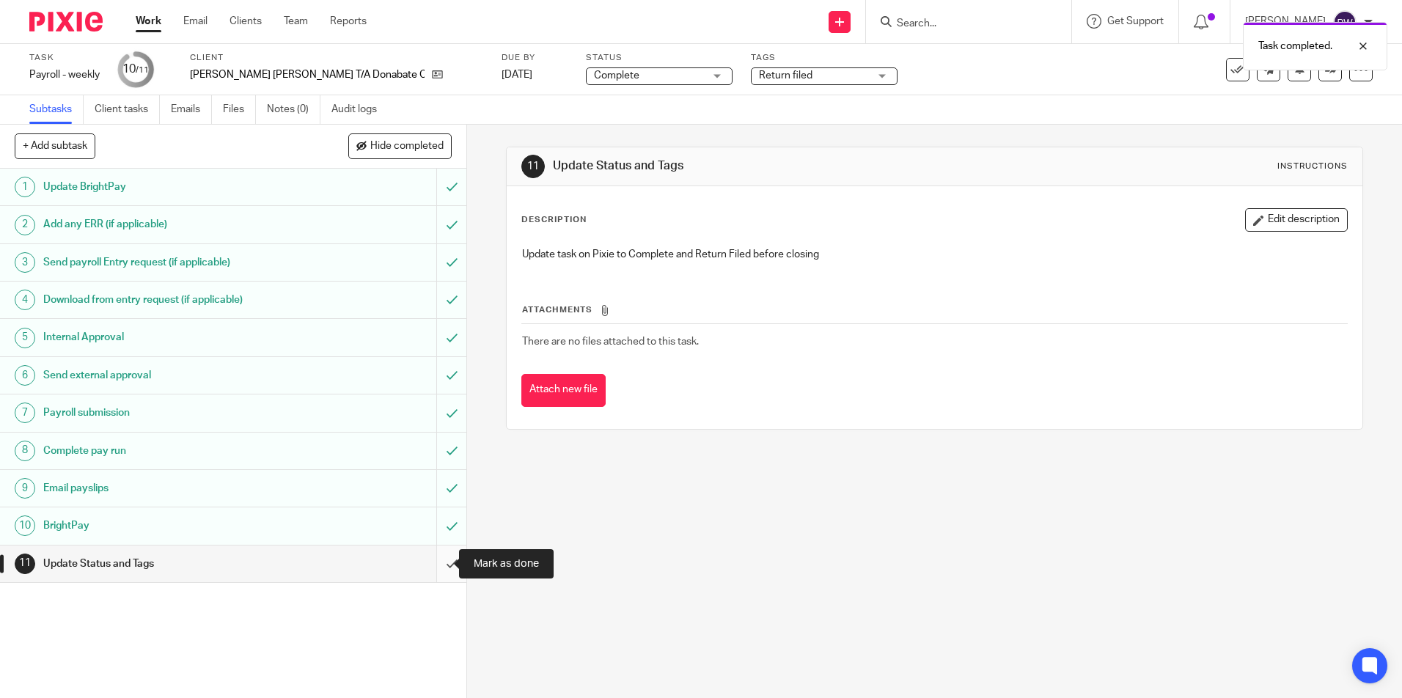
click at [443, 560] on input "submit" at bounding box center [233, 564] width 466 height 37
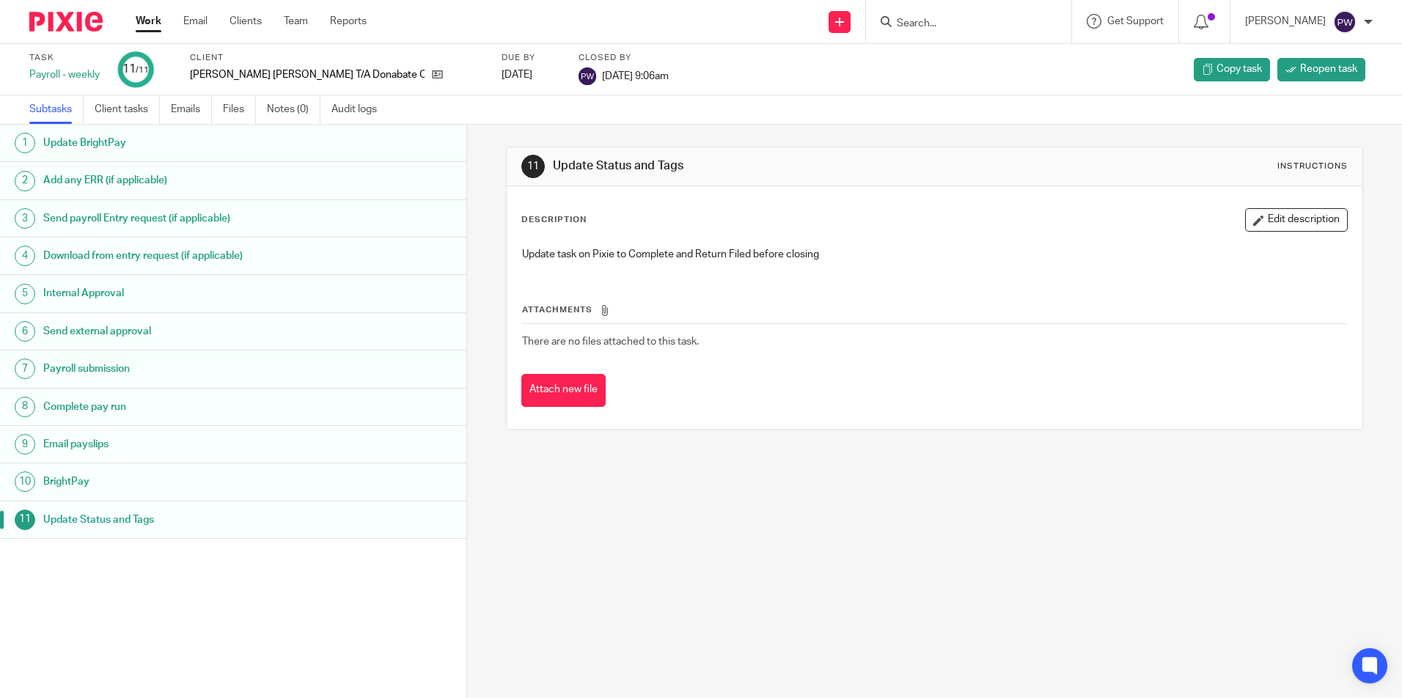
click at [153, 21] on link "Work" at bounding box center [149, 21] width 26 height 15
